Goal: Answer question/provide support: Share knowledge or assist other users

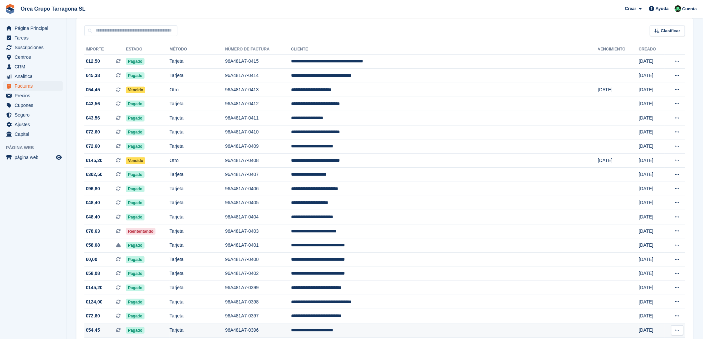
scroll to position [1, 0]
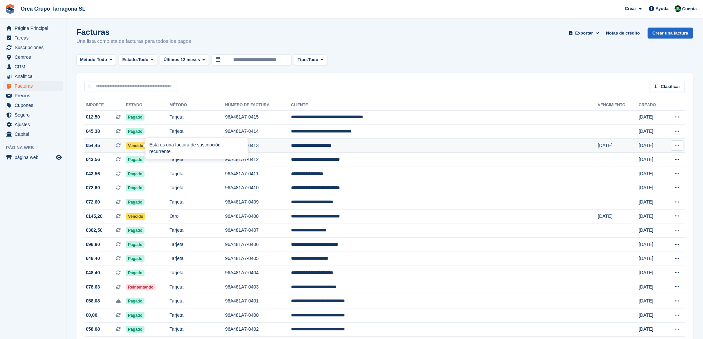
click at [121, 145] on icon at bounding box center [118, 145] width 5 height 5
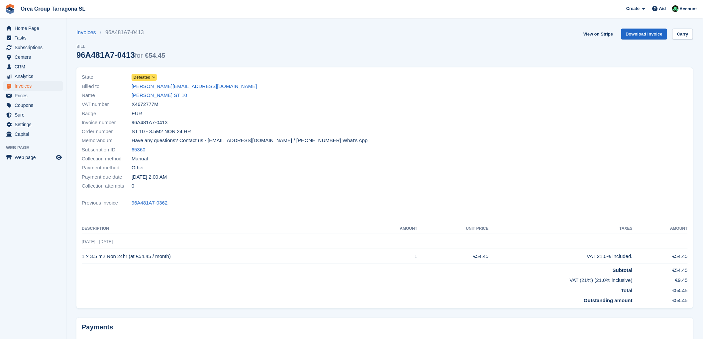
click at [153, 77] on icon at bounding box center [154, 77] width 4 height 4
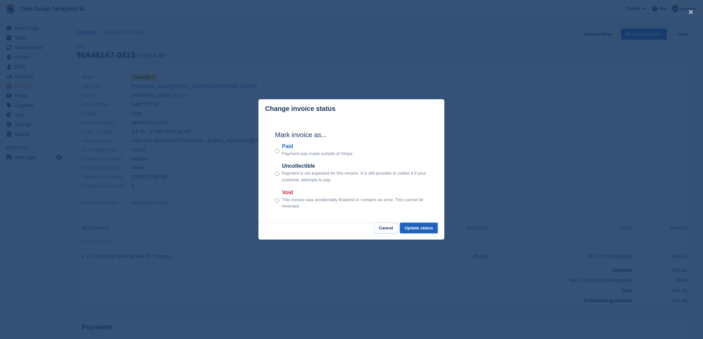
click at [418, 227] on font "Update status" at bounding box center [419, 228] width 29 height 5
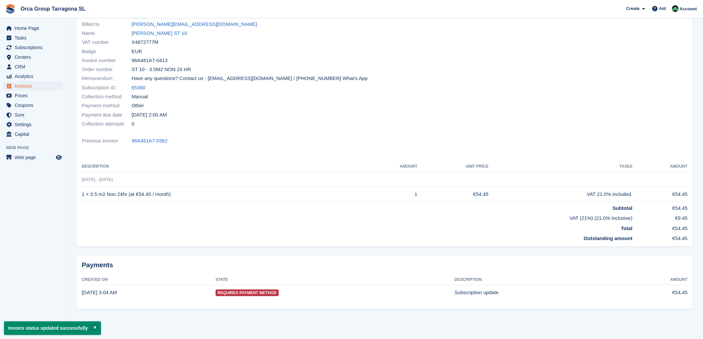
scroll to position [62, 0]
click at [156, 32] on font "[PERSON_NAME] ST 10" at bounding box center [159, 33] width 55 height 6
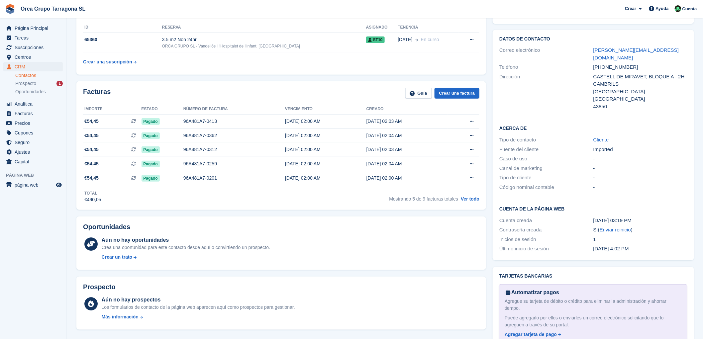
scroll to position [221, 0]
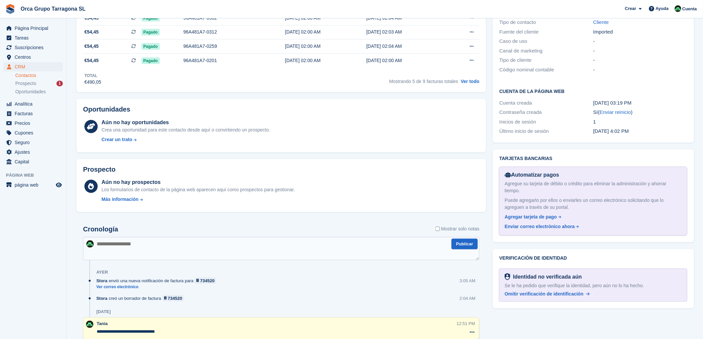
click at [105, 247] on textarea at bounding box center [281, 248] width 396 height 23
type textarea "**********"
click at [469, 242] on button "Publicar" at bounding box center [464, 244] width 26 height 11
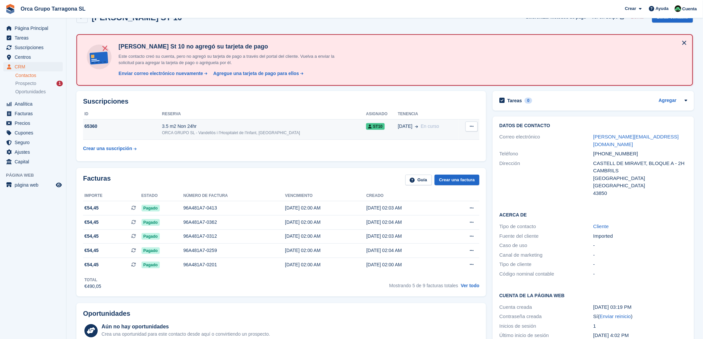
scroll to position [0, 0]
